Goal: Information Seeking & Learning: Understand process/instructions

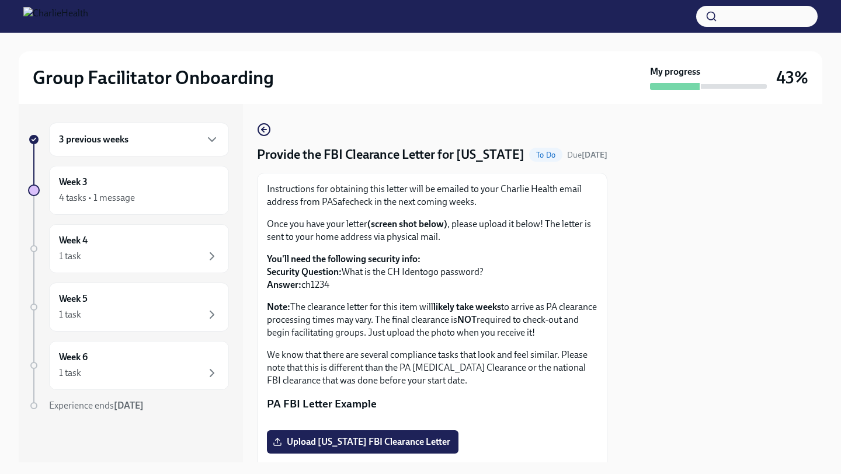
scroll to position [22, 0]
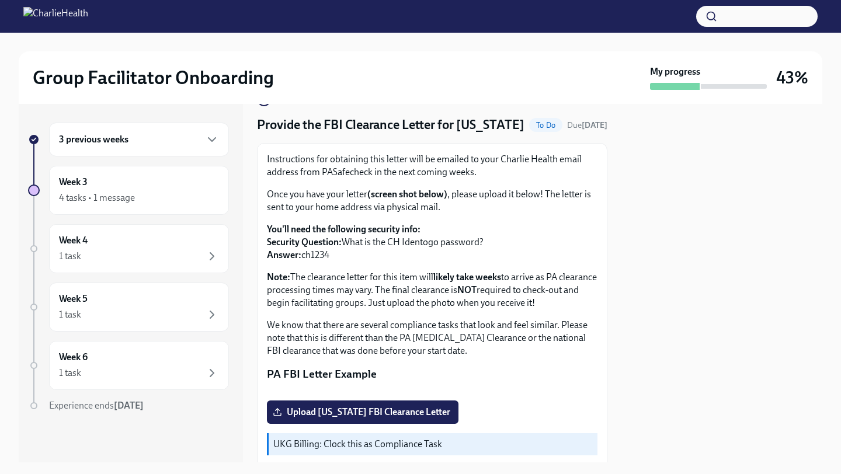
scroll to position [27, 0]
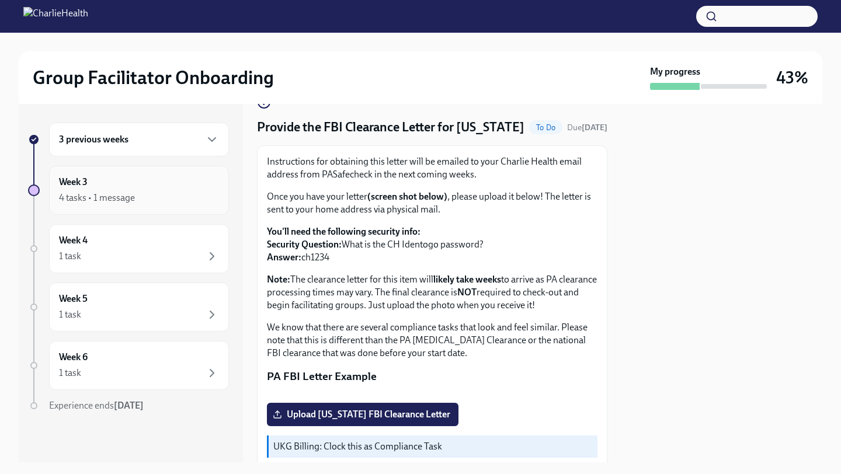
click at [128, 185] on div "Week 3 4 tasks • 1 message" at bounding box center [139, 190] width 160 height 29
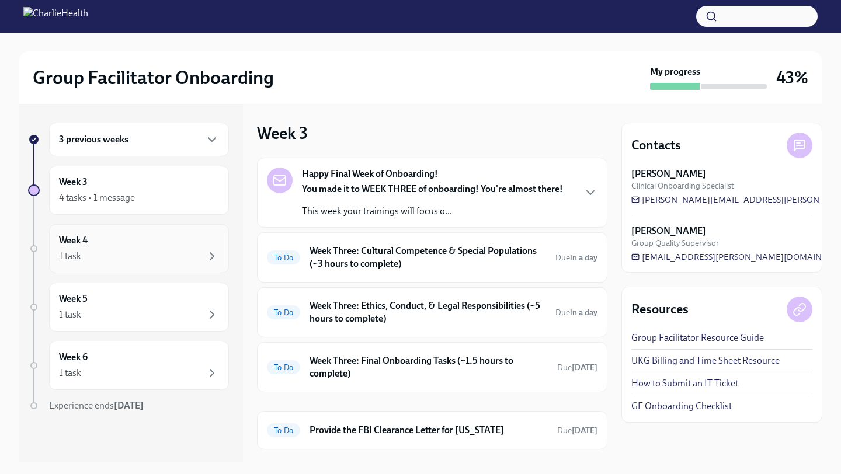
click at [143, 237] on div "Week 4 1 task" at bounding box center [139, 248] width 160 height 29
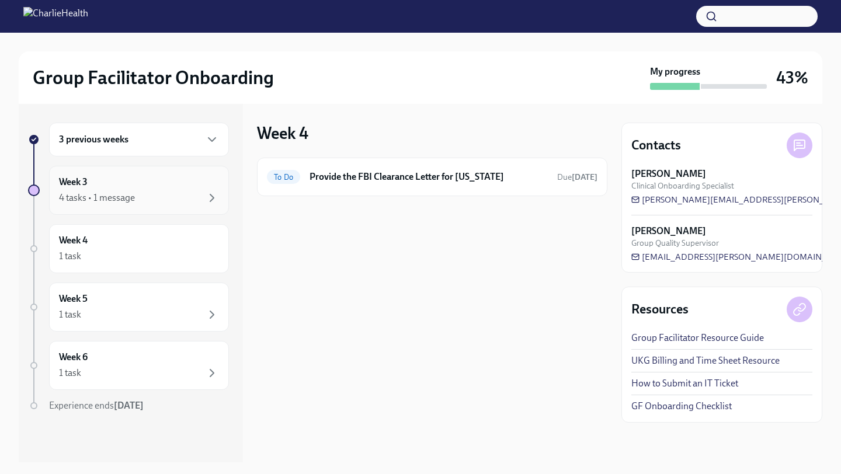
click at [188, 186] on div "Week 3 4 tasks • 1 message" at bounding box center [139, 190] width 160 height 29
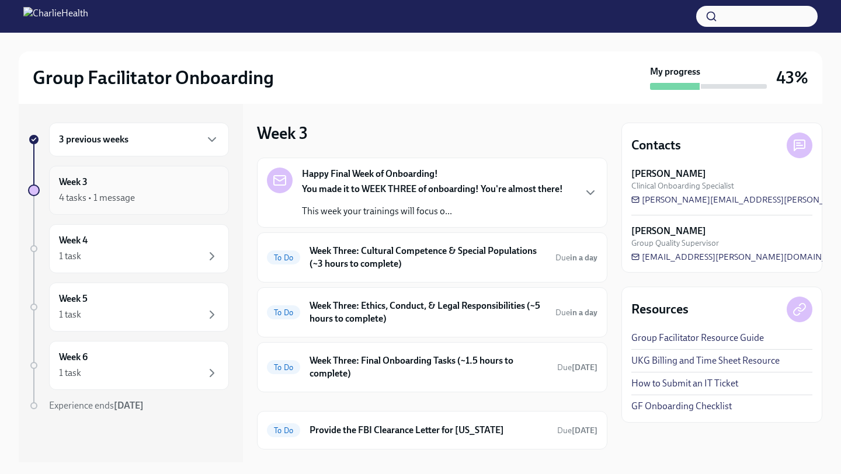
click at [188, 186] on div "Week 3 4 tasks • 1 message" at bounding box center [139, 190] width 160 height 29
click at [210, 145] on icon "button" at bounding box center [212, 140] width 14 height 14
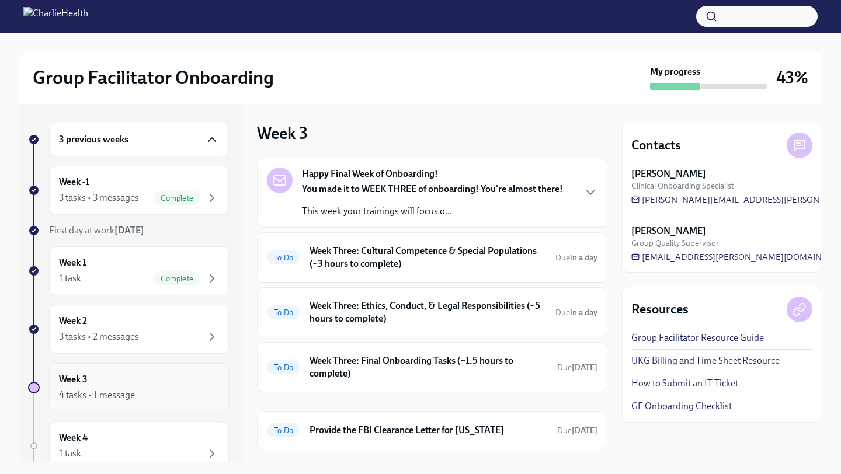
click at [145, 372] on div "Week 3 4 tasks • 1 message" at bounding box center [139, 387] width 180 height 49
click at [542, 193] on strong "You made it to WEEK THREE of onboarding! You're almost there!" at bounding box center [432, 188] width 261 height 11
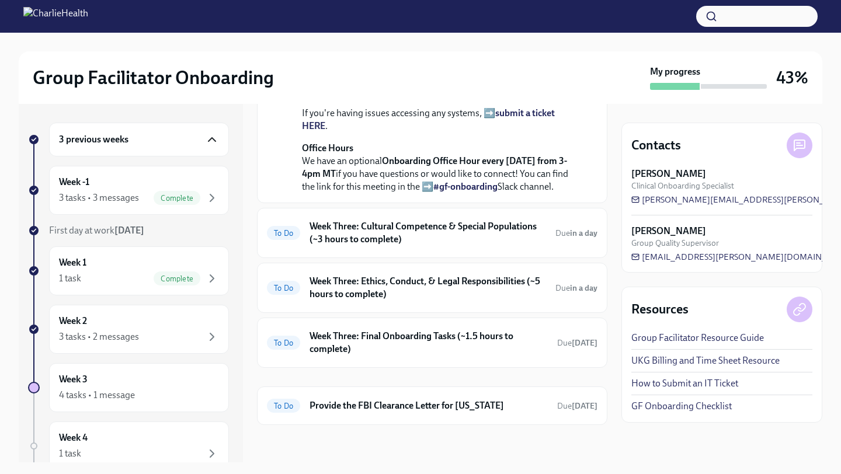
scroll to position [468, 0]
click at [525, 238] on h6 "Week Three: Cultural Competence & Special Populations (~3 hours to complete)" at bounding box center [427, 233] width 236 height 26
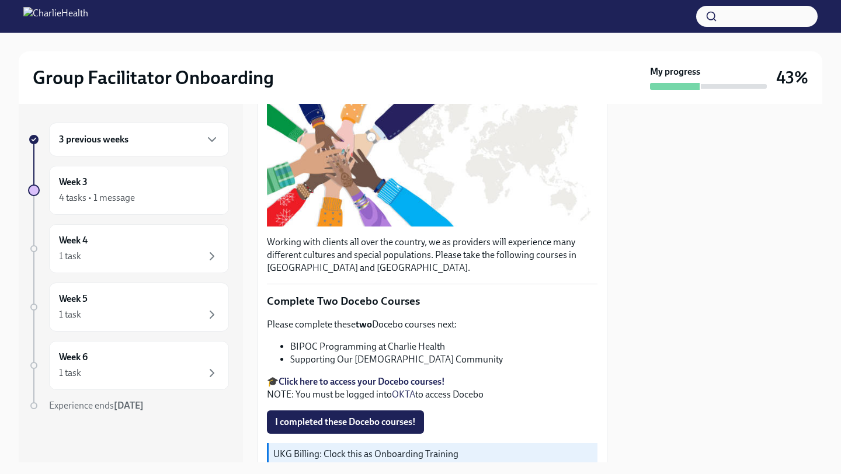
scroll to position [403, 0]
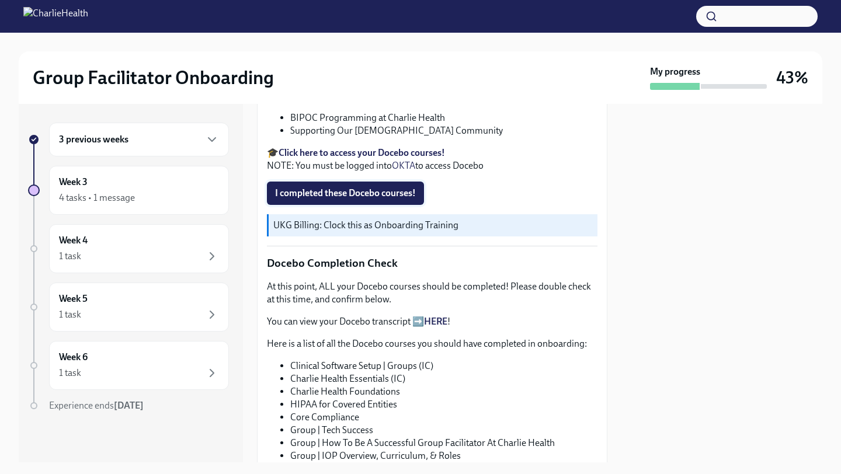
click at [389, 193] on span "I completed these Docebo courses!" at bounding box center [345, 193] width 141 height 12
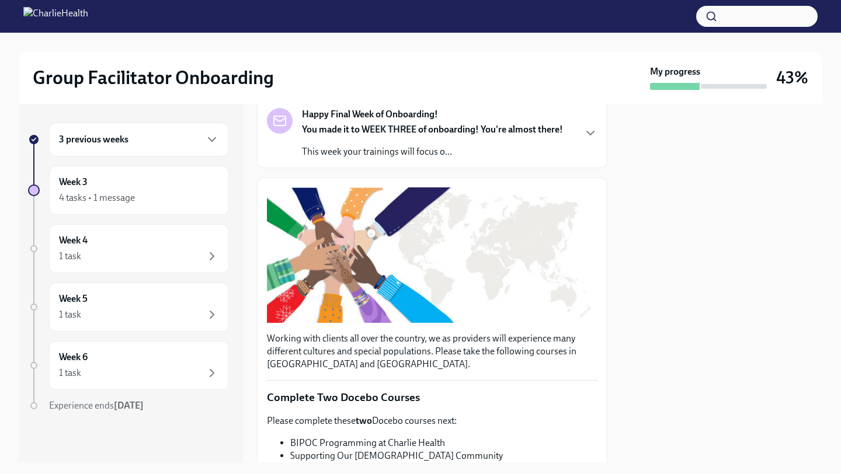
scroll to position [0, 0]
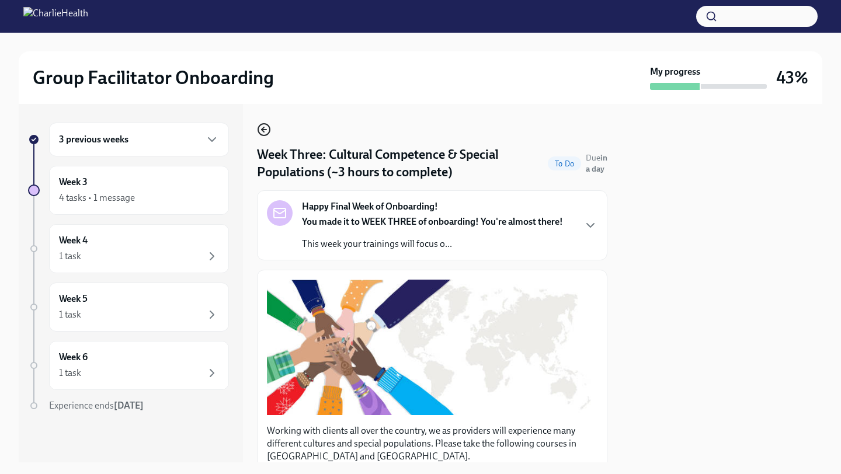
click at [265, 126] on icon "button" at bounding box center [264, 130] width 14 height 14
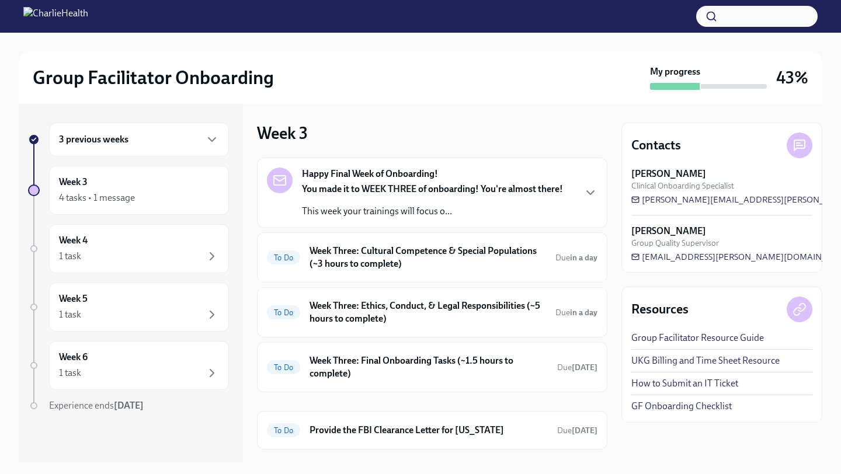
scroll to position [25, 0]
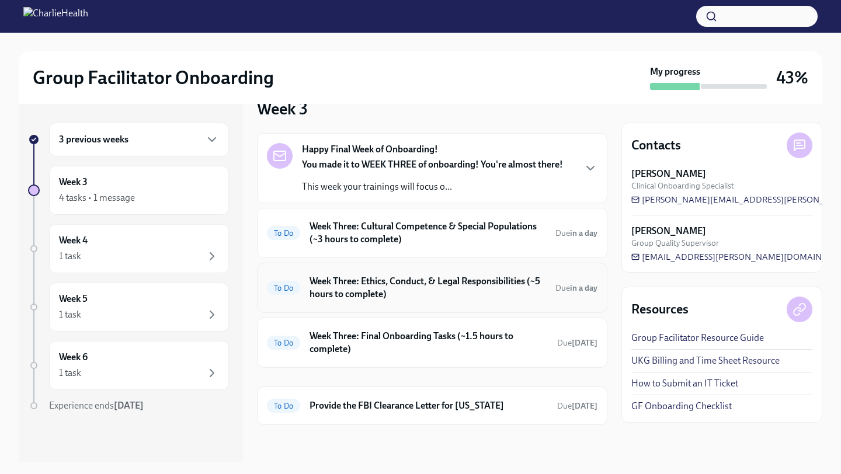
click at [464, 304] on div "To Do Week Three: Ethics, Conduct, & Legal Responsibilities (~5 hours to comple…" at bounding box center [432, 288] width 350 height 50
click at [460, 339] on h6 "Week Three: Final Onboarding Tasks (~1.5 hours to complete)" at bounding box center [428, 343] width 238 height 26
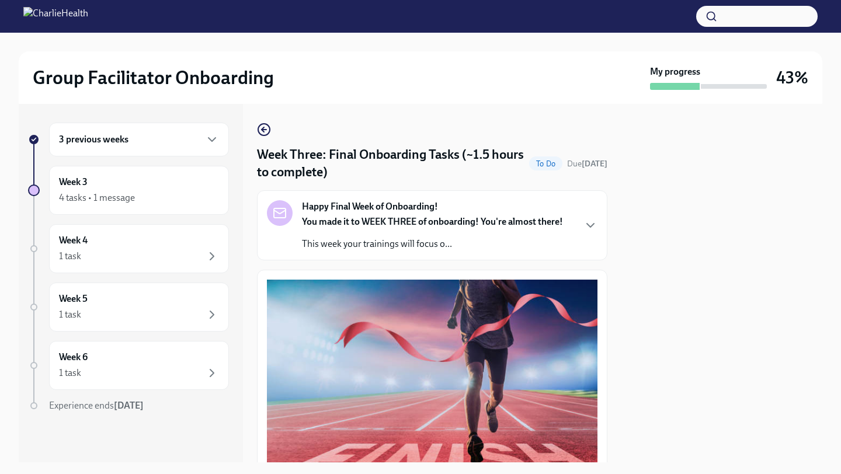
click at [262, 130] on icon "button" at bounding box center [264, 130] width 5 height 0
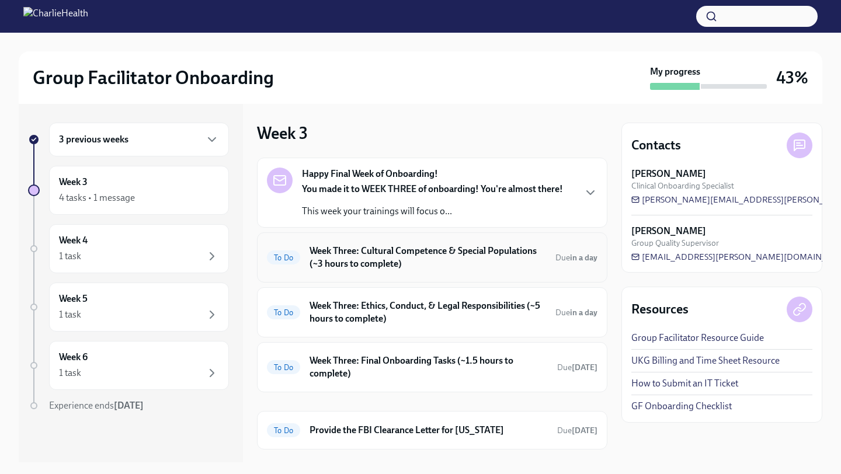
scroll to position [25, 0]
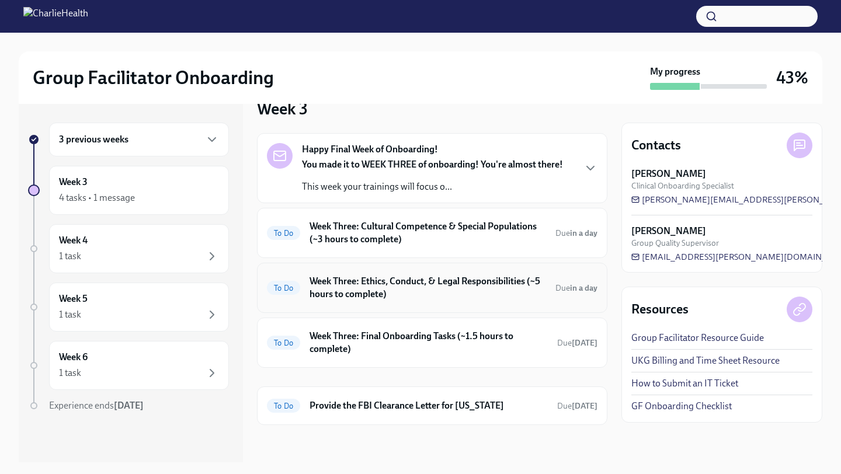
click at [517, 275] on h6 "Week Three: Ethics, Conduct, & Legal Responsibilities (~5 hours to complete)" at bounding box center [427, 288] width 236 height 26
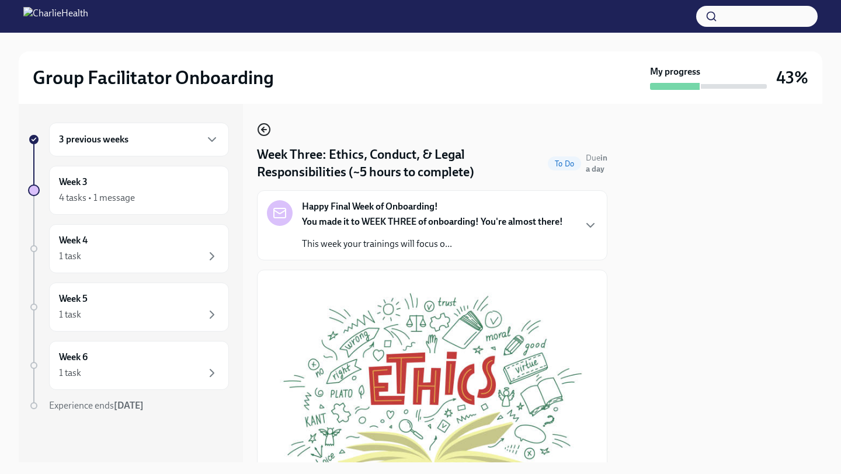
click at [263, 130] on icon "button" at bounding box center [264, 130] width 5 height 0
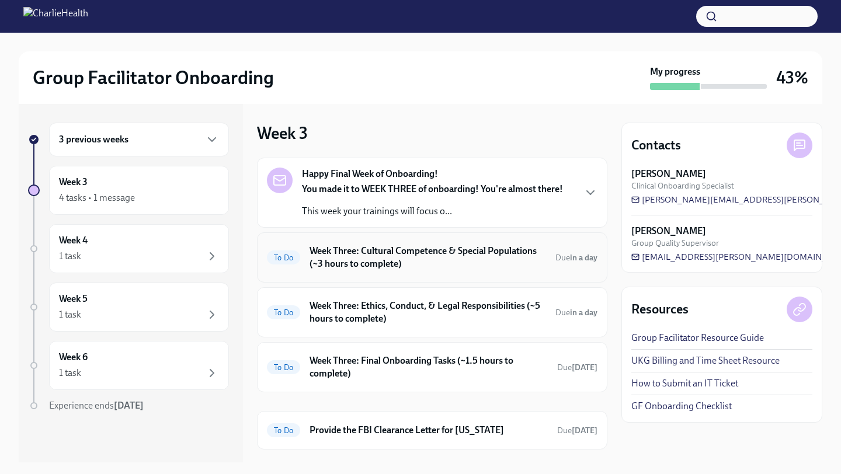
click at [318, 238] on div "To Do Week Three: Cultural Competence & Special Populations (~3 hours to comple…" at bounding box center [432, 257] width 350 height 50
click at [342, 255] on h6 "Week Three: Cultural Competence & Special Populations (~3 hours to complete)" at bounding box center [427, 258] width 236 height 26
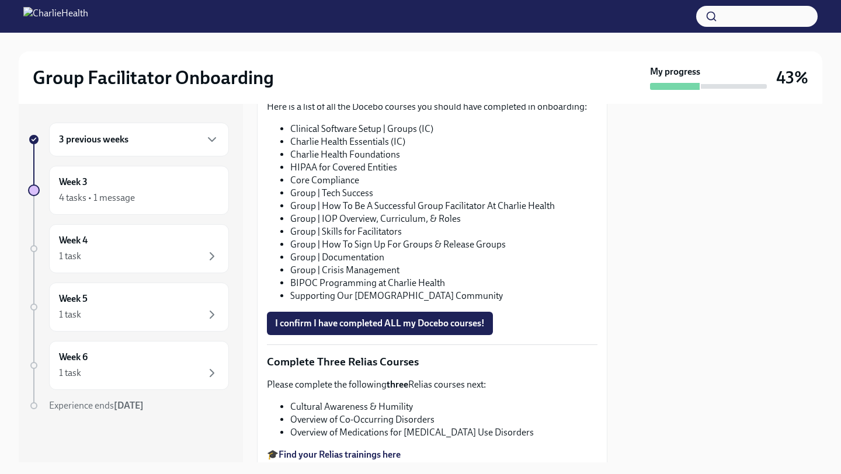
scroll to position [838, 0]
